Goal: Transaction & Acquisition: Subscribe to service/newsletter

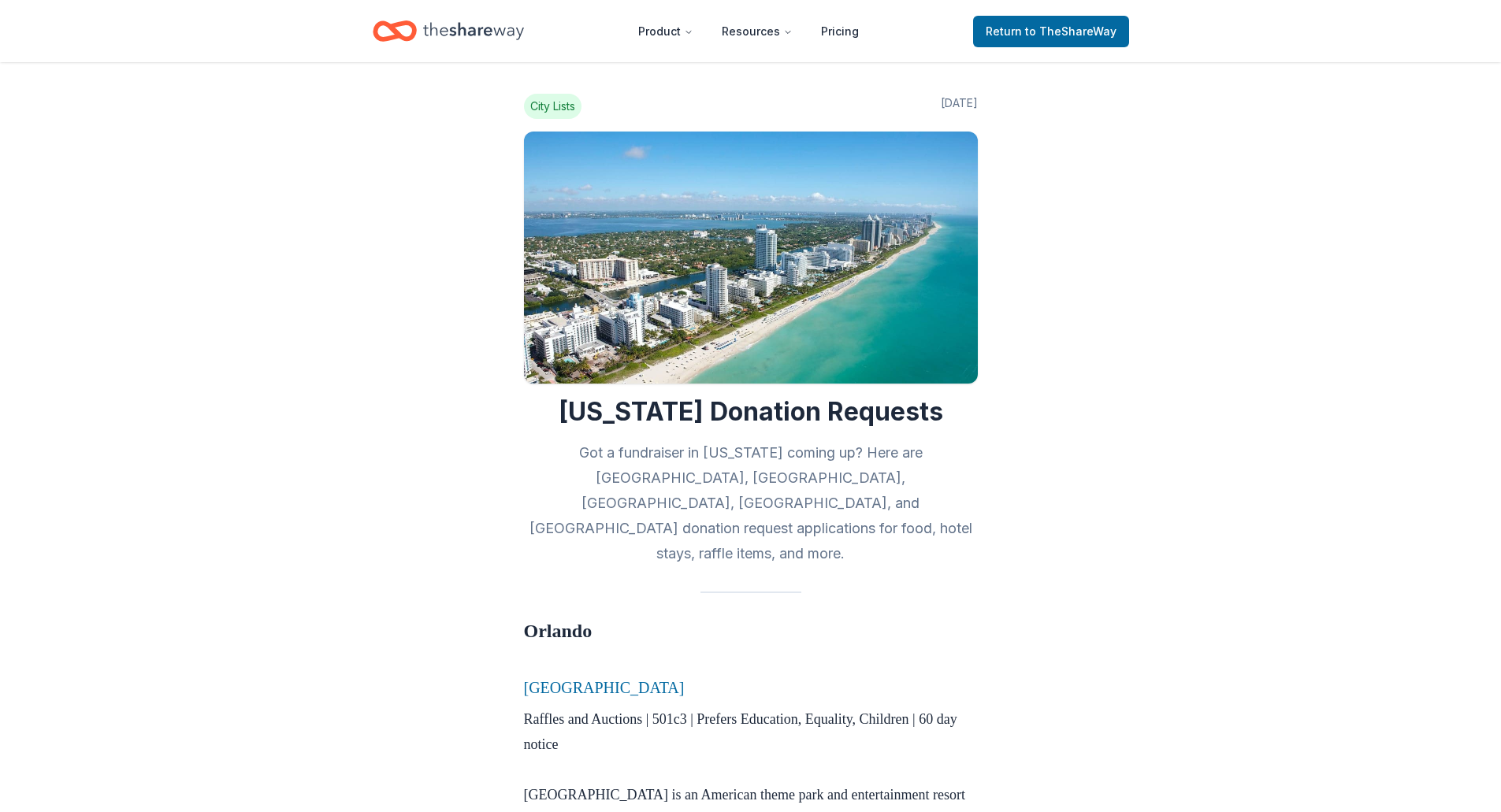
scroll to position [3151, 0]
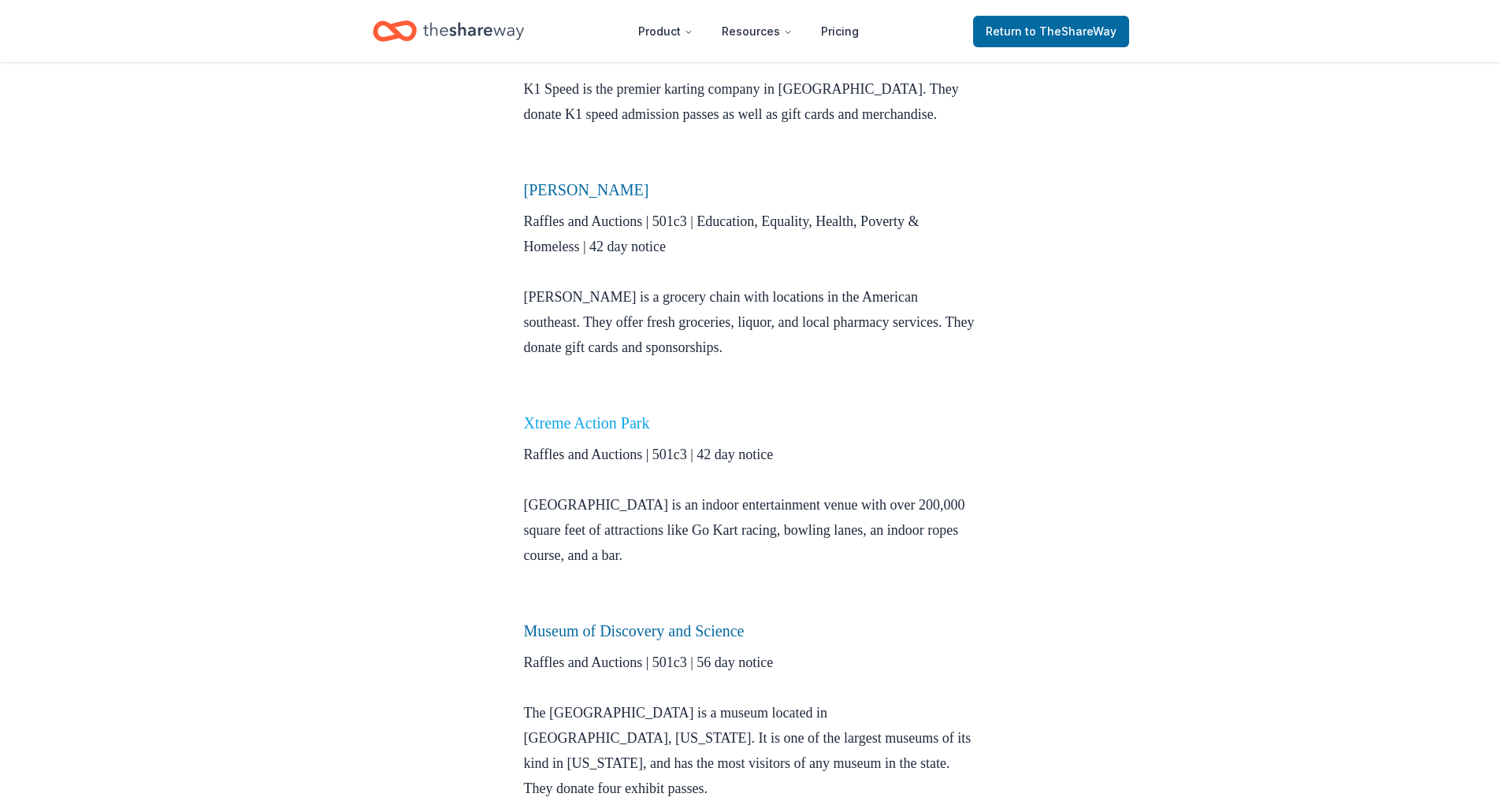
click at [619, 414] on link "Xtreme Action Park" at bounding box center [587, 423] width 126 height 18
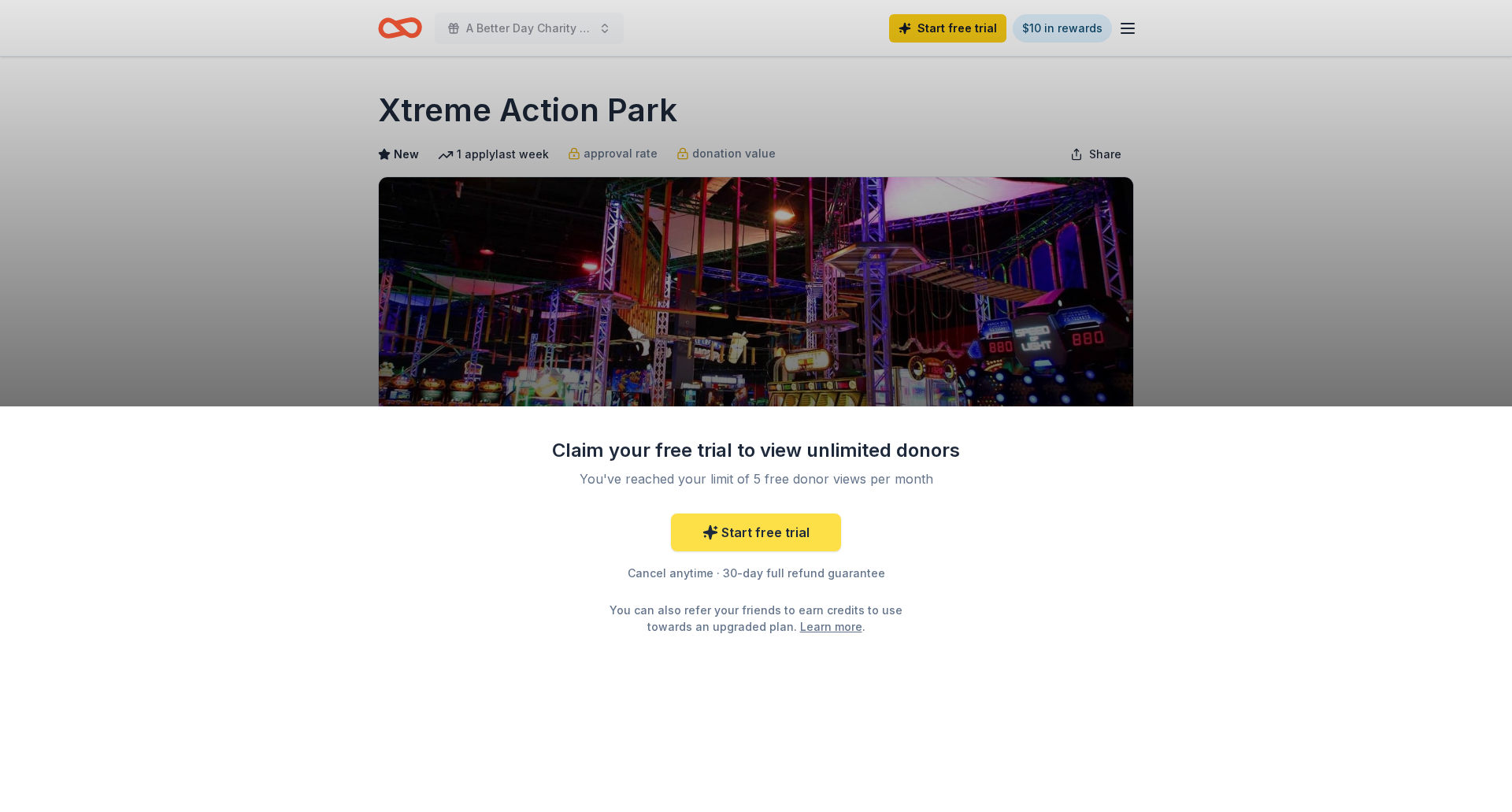
click at [788, 530] on link "Start free trial" at bounding box center [756, 532] width 170 height 38
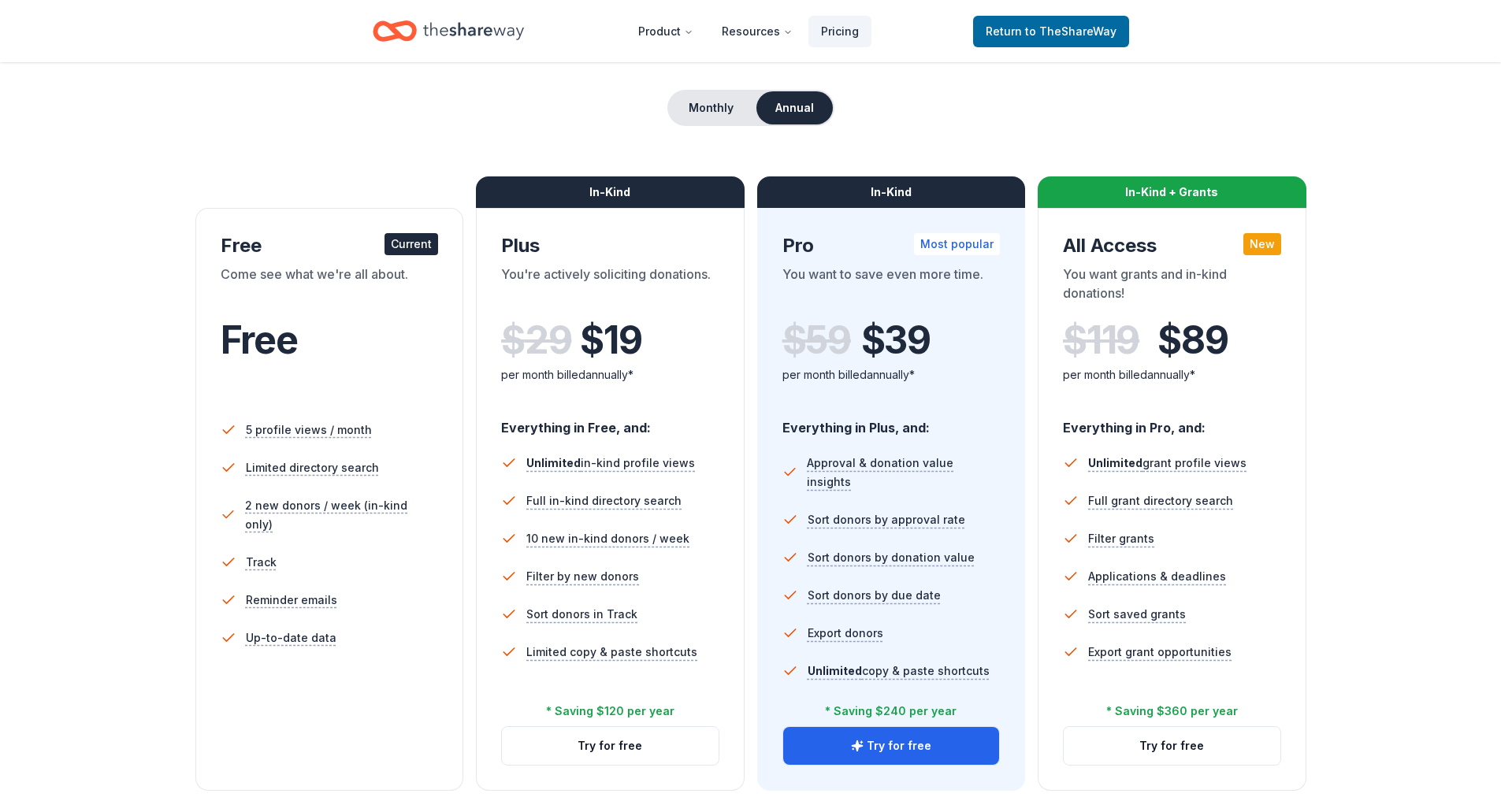
scroll to position [157, 0]
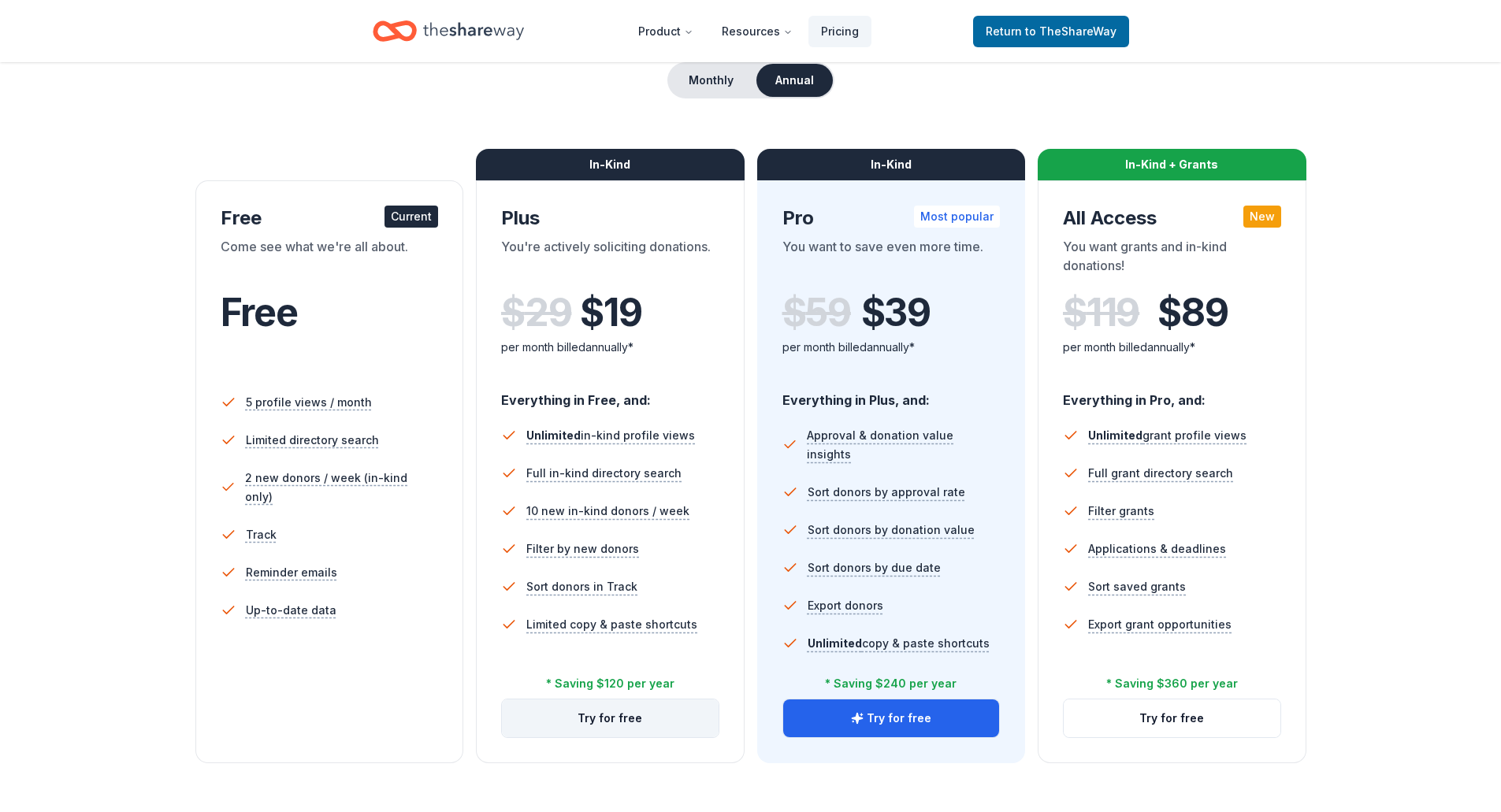
click at [623, 716] on button "Try for free" at bounding box center [610, 718] width 217 height 38
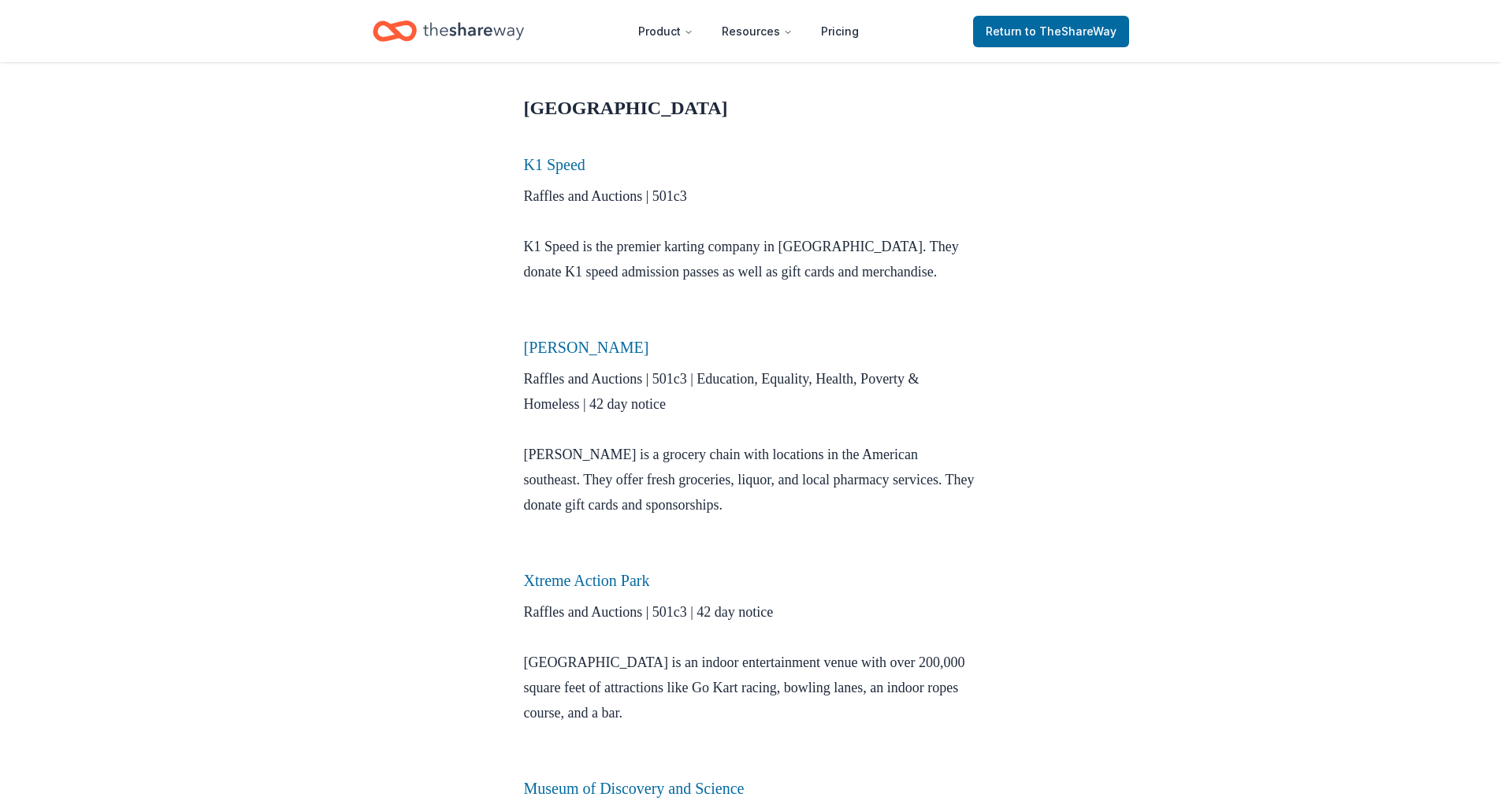
scroll to position [2914, 0]
